Goal: Answer question/provide support

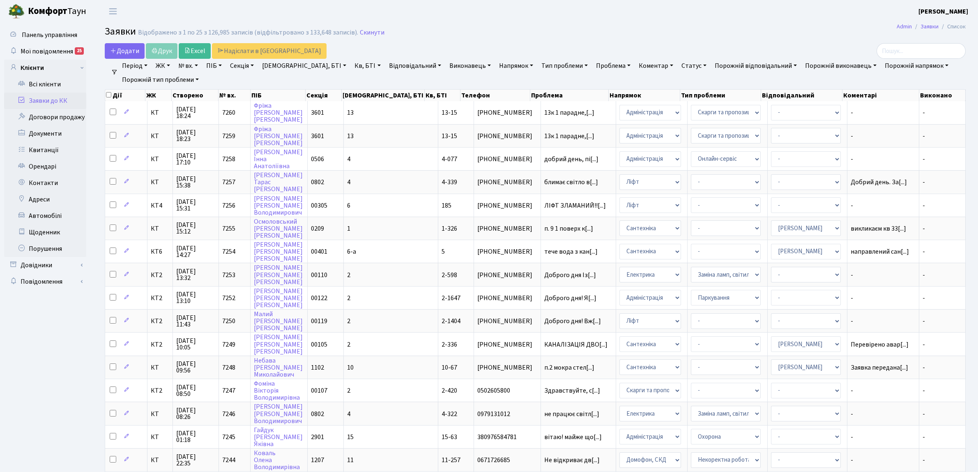
select select "25"
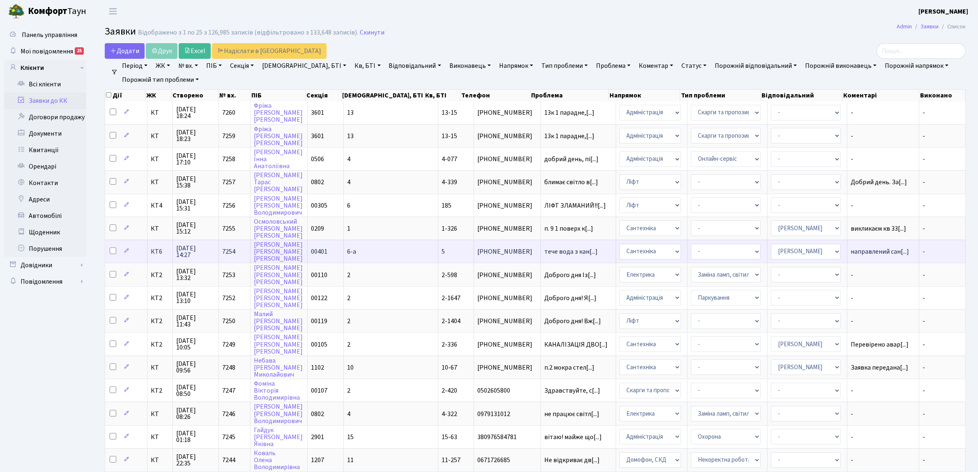
click at [151, 248] on span "КТ6" at bounding box center [160, 251] width 18 height 7
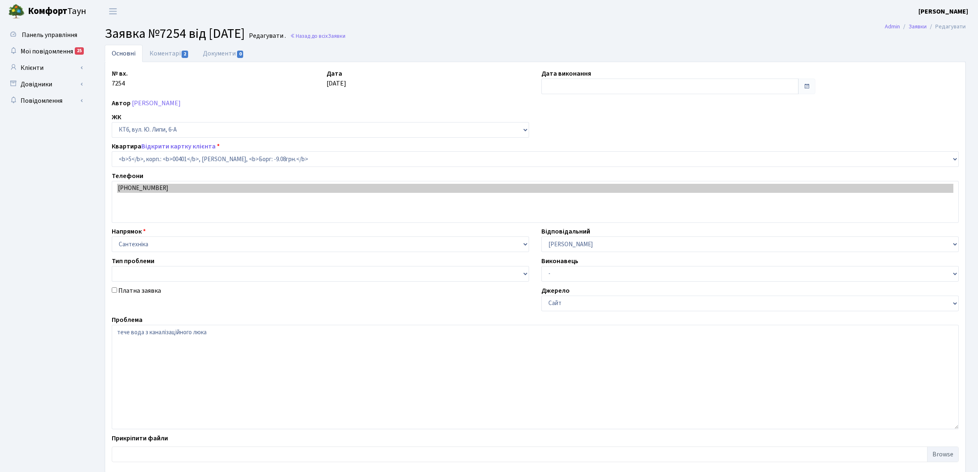
select select "17097"
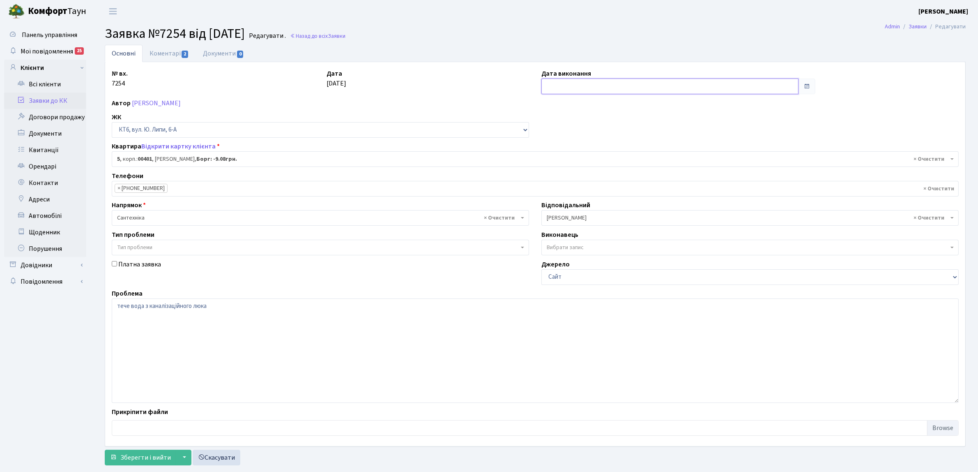
click at [566, 84] on input "text" at bounding box center [669, 86] width 257 height 16
click at [611, 164] on td "23" at bounding box center [611, 165] width 12 height 12
type input "[DATE]"
click at [175, 53] on link "Коментарі 2" at bounding box center [169, 53] width 53 height 17
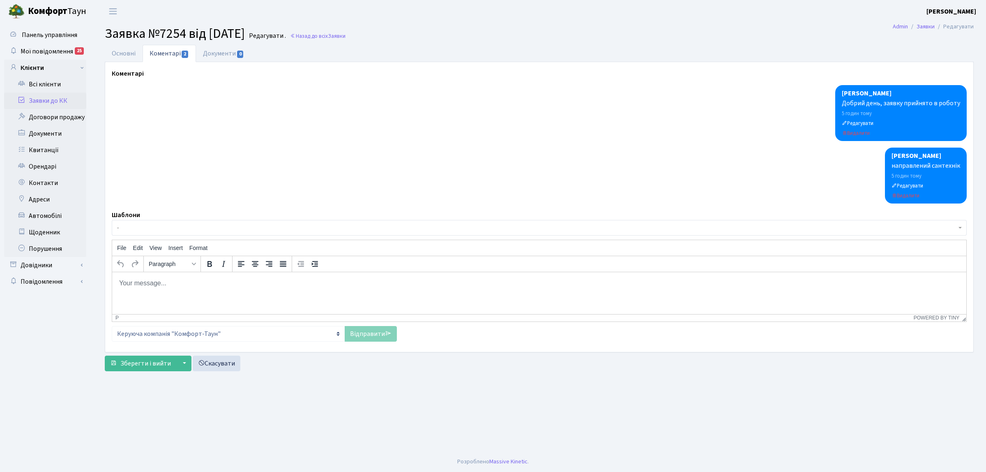
click at [182, 294] on html at bounding box center [539, 283] width 854 height 22
click at [373, 338] on link "Відправити" at bounding box center [371, 334] width 52 height 16
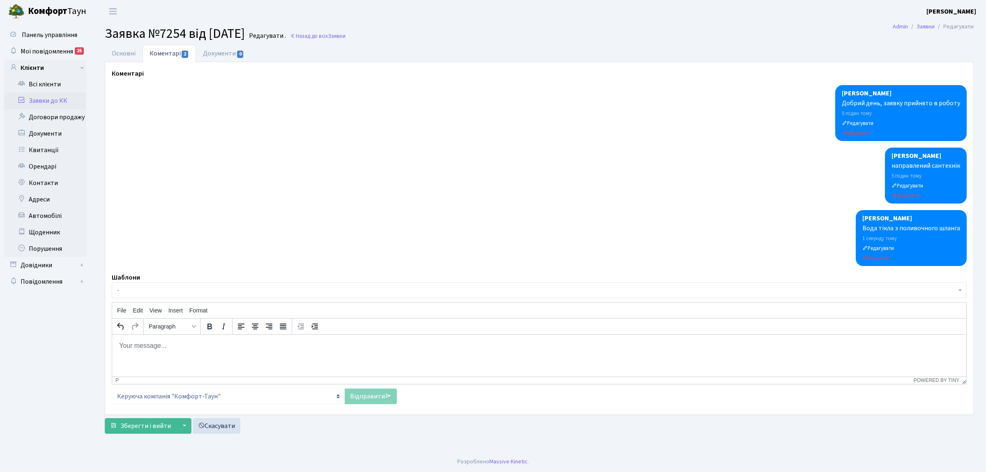
click at [67, 105] on link "Заявки до КК" at bounding box center [45, 100] width 82 height 16
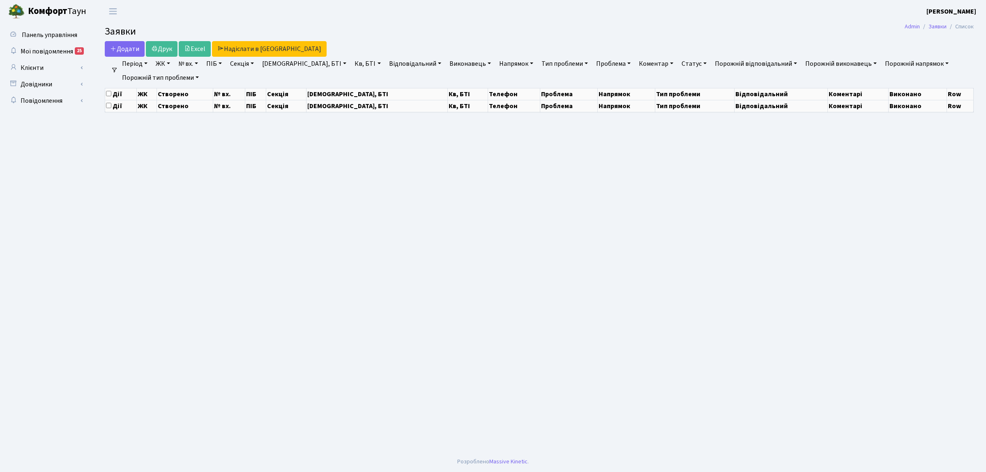
select select "25"
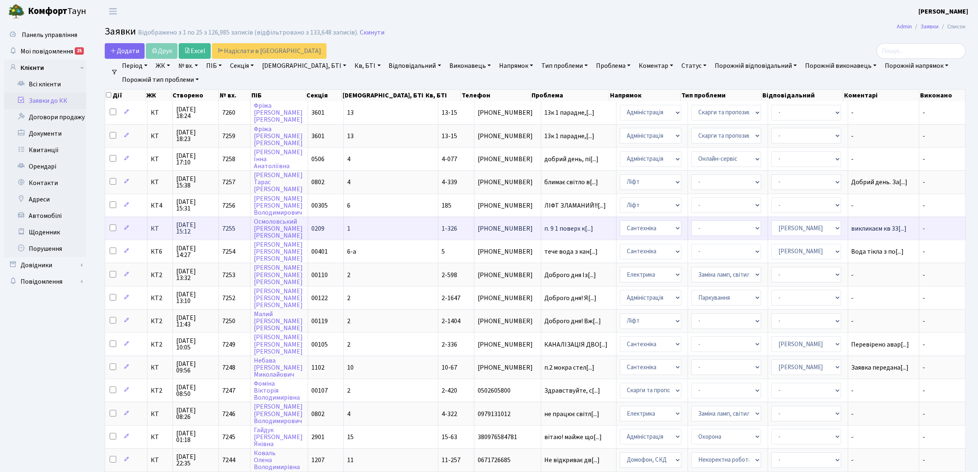
click at [157, 225] on span "КТ" at bounding box center [160, 228] width 18 height 7
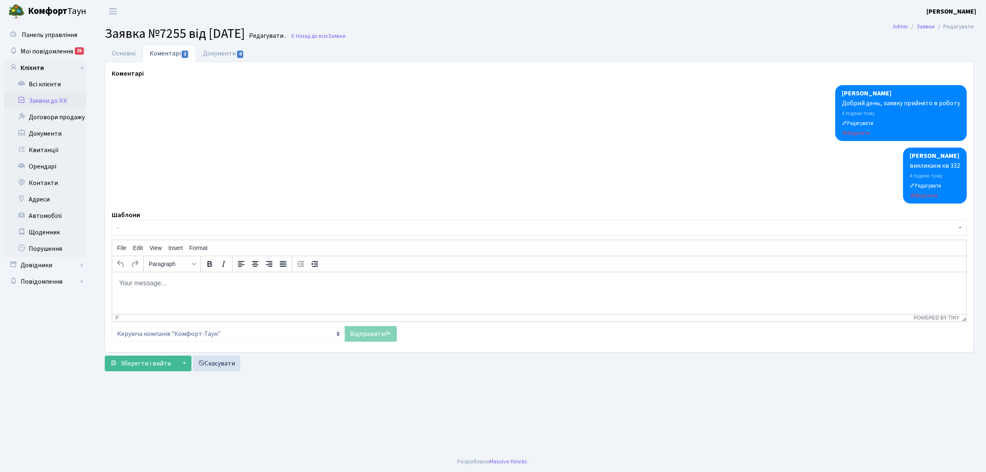
click at [190, 294] on html at bounding box center [539, 283] width 854 height 22
click at [356, 337] on link "Відправити" at bounding box center [371, 334] width 52 height 16
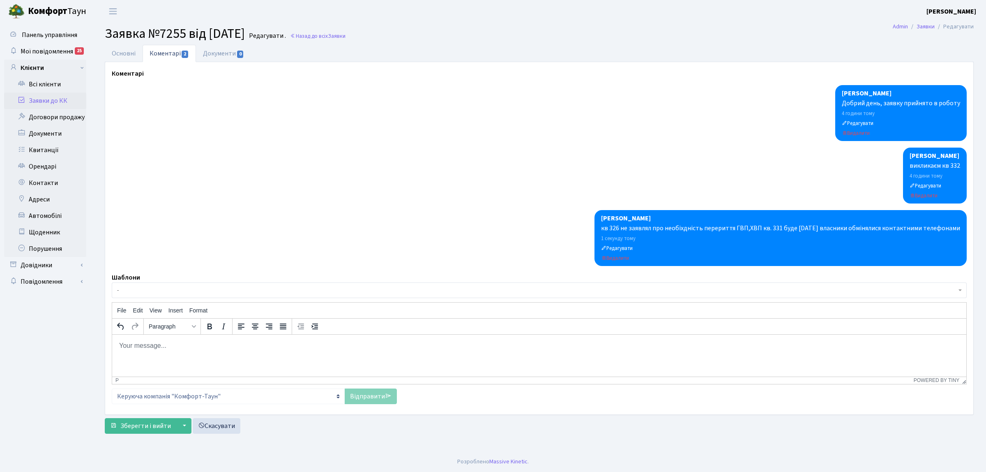
click at [52, 97] on link "Заявки до КК" at bounding box center [45, 100] width 82 height 16
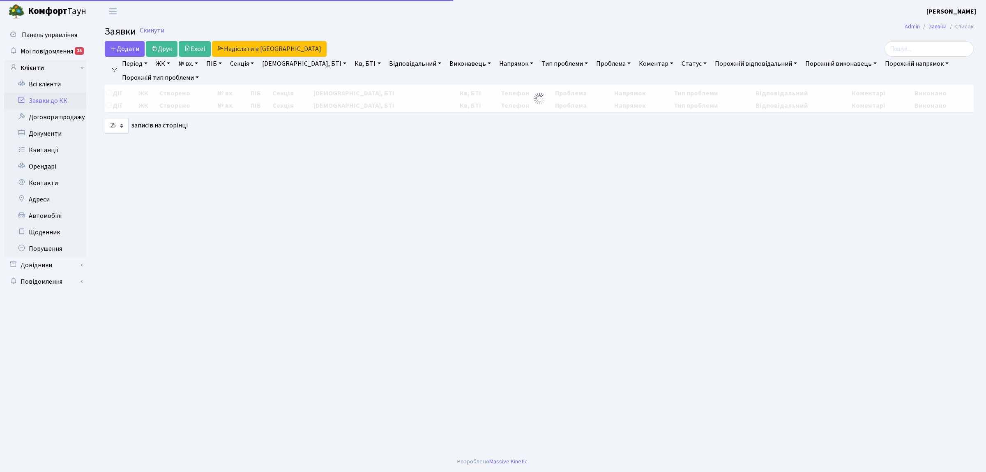
select select "25"
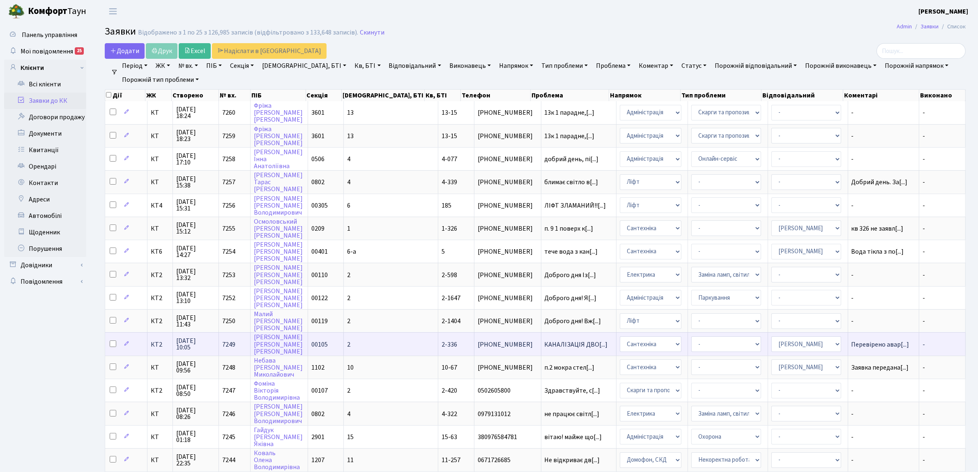
click at [161, 341] on span "КТ2" at bounding box center [160, 344] width 18 height 7
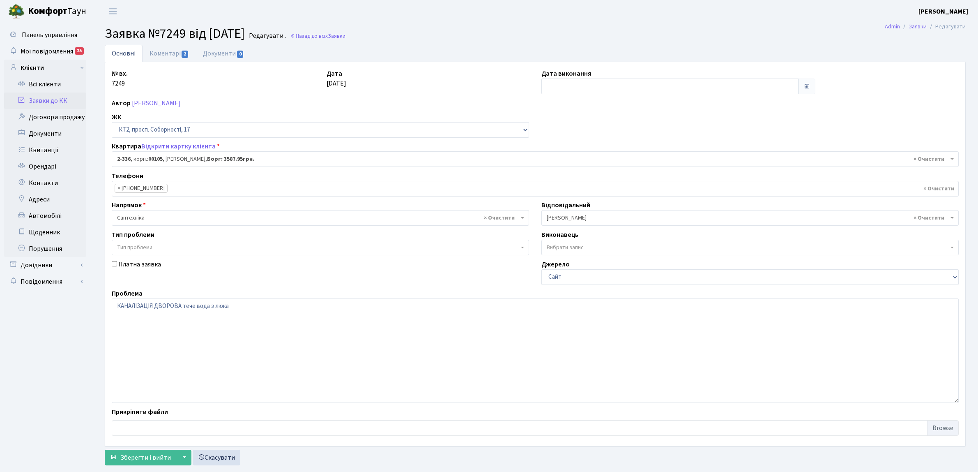
select select "15388"
click at [633, 89] on input "text" at bounding box center [669, 86] width 257 height 16
click at [612, 164] on td "23" at bounding box center [611, 165] width 12 height 12
type input "[DATE]"
click at [170, 55] on link "Коментарі 2" at bounding box center [169, 53] width 53 height 17
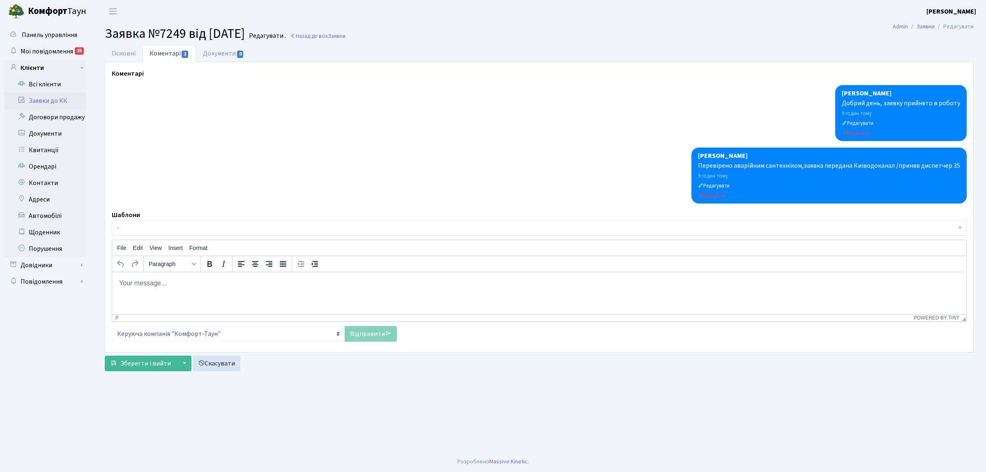
click at [214, 281] on p "Rich Text Area. Press ALT-0 for help." at bounding box center [539, 282] width 841 height 9
click at [397, 337] on div "Токарева Юлія Диспечер КТ Добрий день, заявку прийнято в роботу 9 годин тому Ре…" at bounding box center [539, 213] width 855 height 256
click at [381, 336] on link "Відправити" at bounding box center [371, 334] width 52 height 16
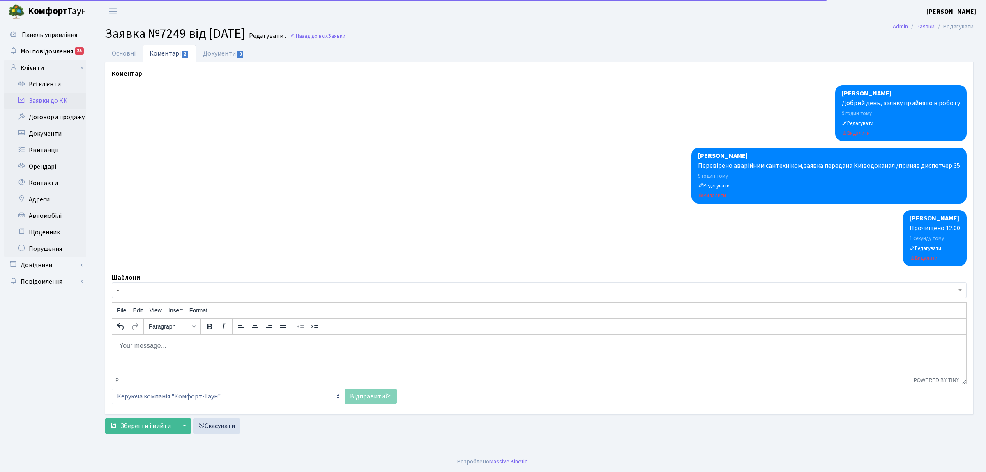
click at [39, 101] on link "Заявки до КК" at bounding box center [45, 100] width 82 height 16
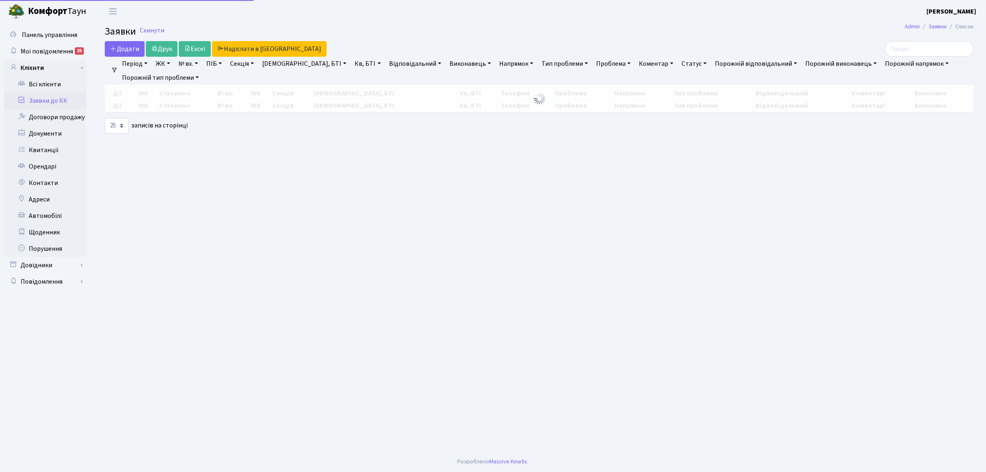
select select "25"
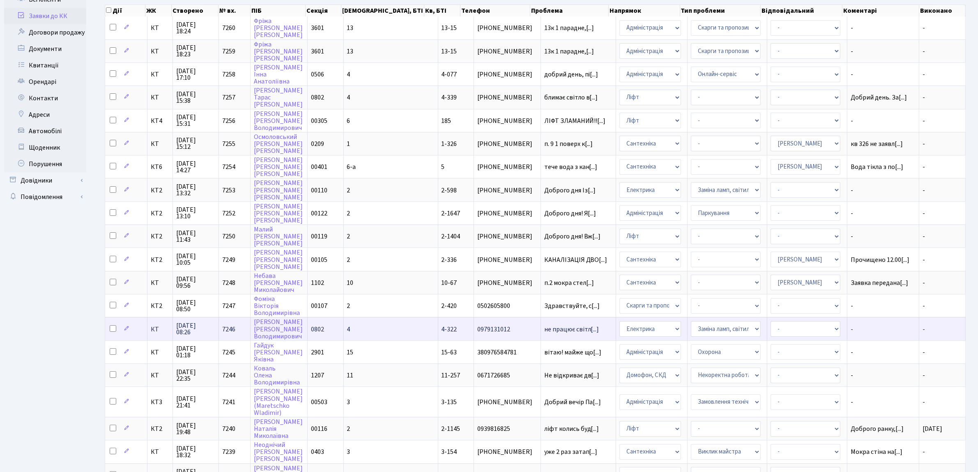
scroll to position [103, 0]
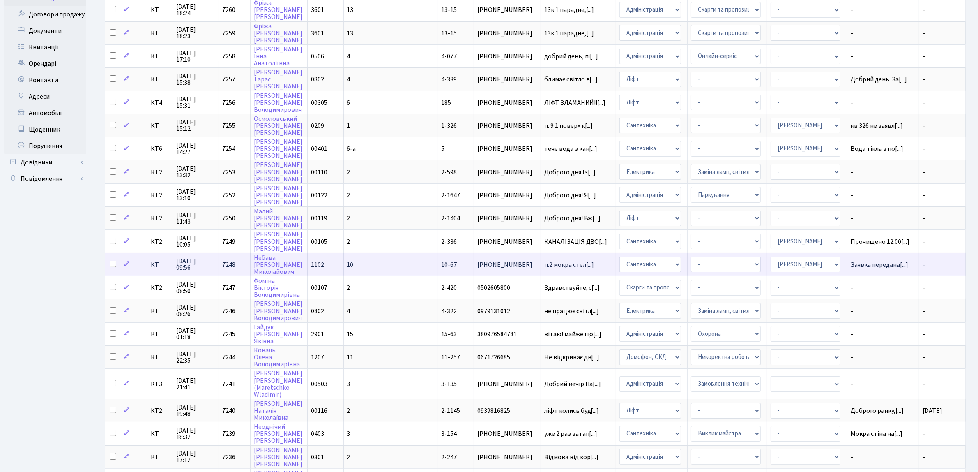
click at [151, 261] on span "КТ" at bounding box center [160, 264] width 18 height 7
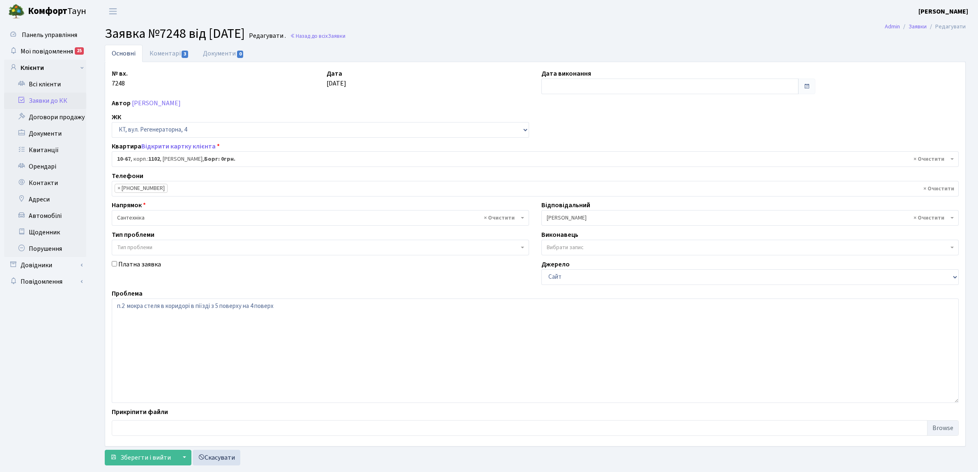
select select "6636"
click at [172, 52] on link "Коментарі 3" at bounding box center [169, 53] width 53 height 17
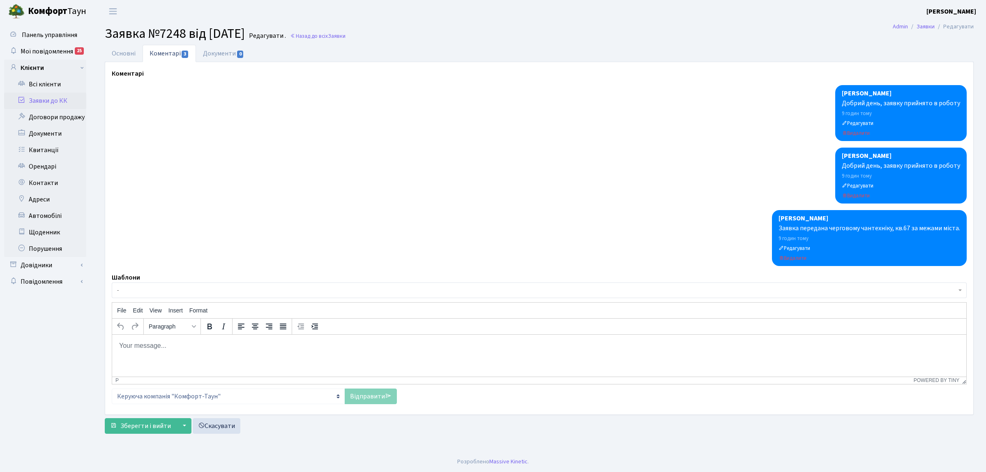
click at [171, 351] on html at bounding box center [539, 345] width 854 height 22
click at [351, 389] on link "Відправити" at bounding box center [371, 396] width 52 height 16
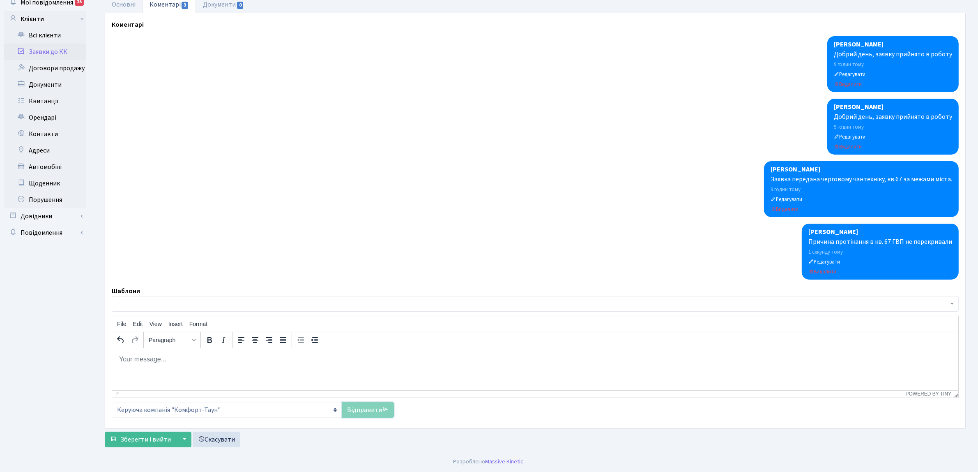
scroll to position [49, 0]
click at [147, 438] on span "Зберегти і вийти" at bounding box center [145, 439] width 51 height 9
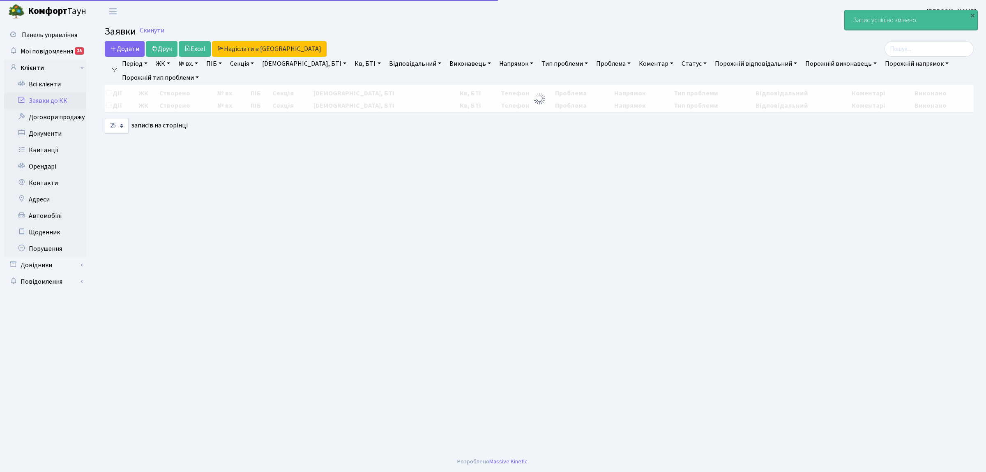
select select "25"
